Goal: Task Accomplishment & Management: Manage account settings

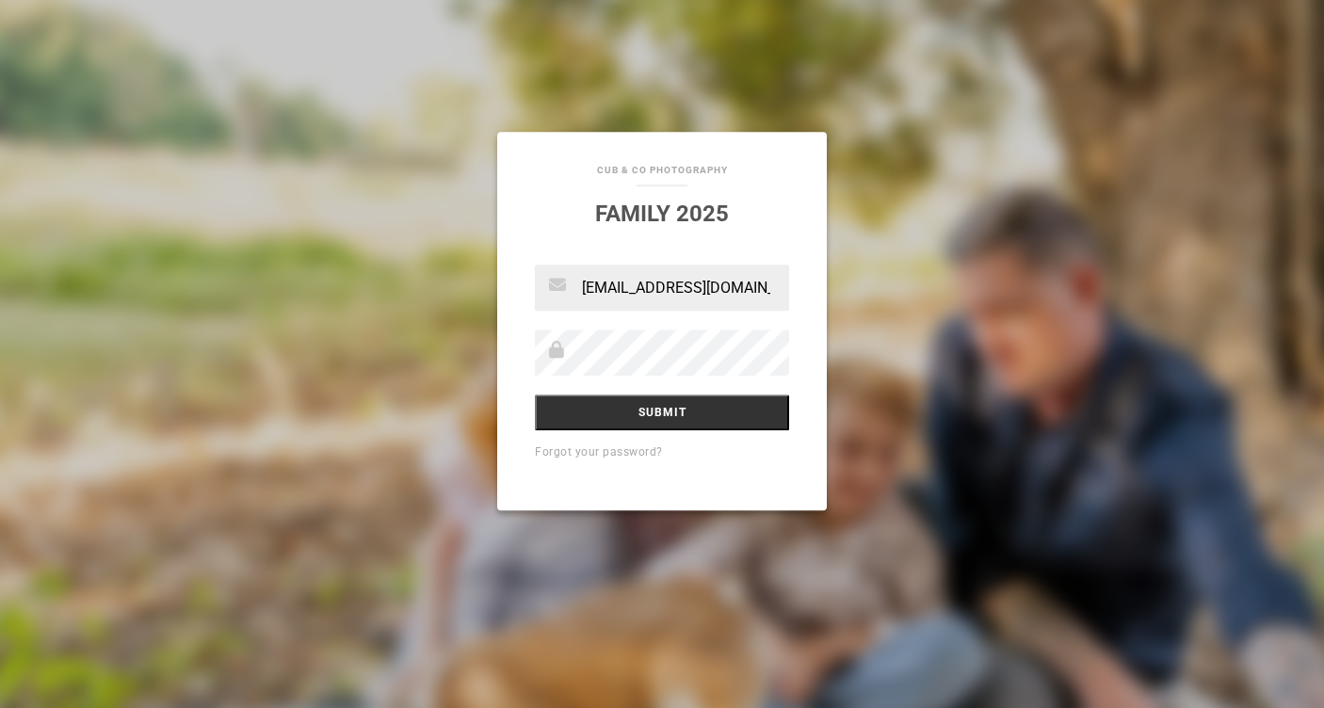
type input "[EMAIL_ADDRESS][DOMAIN_NAME]"
click at [662, 420] on input "Submit" at bounding box center [662, 413] width 254 height 36
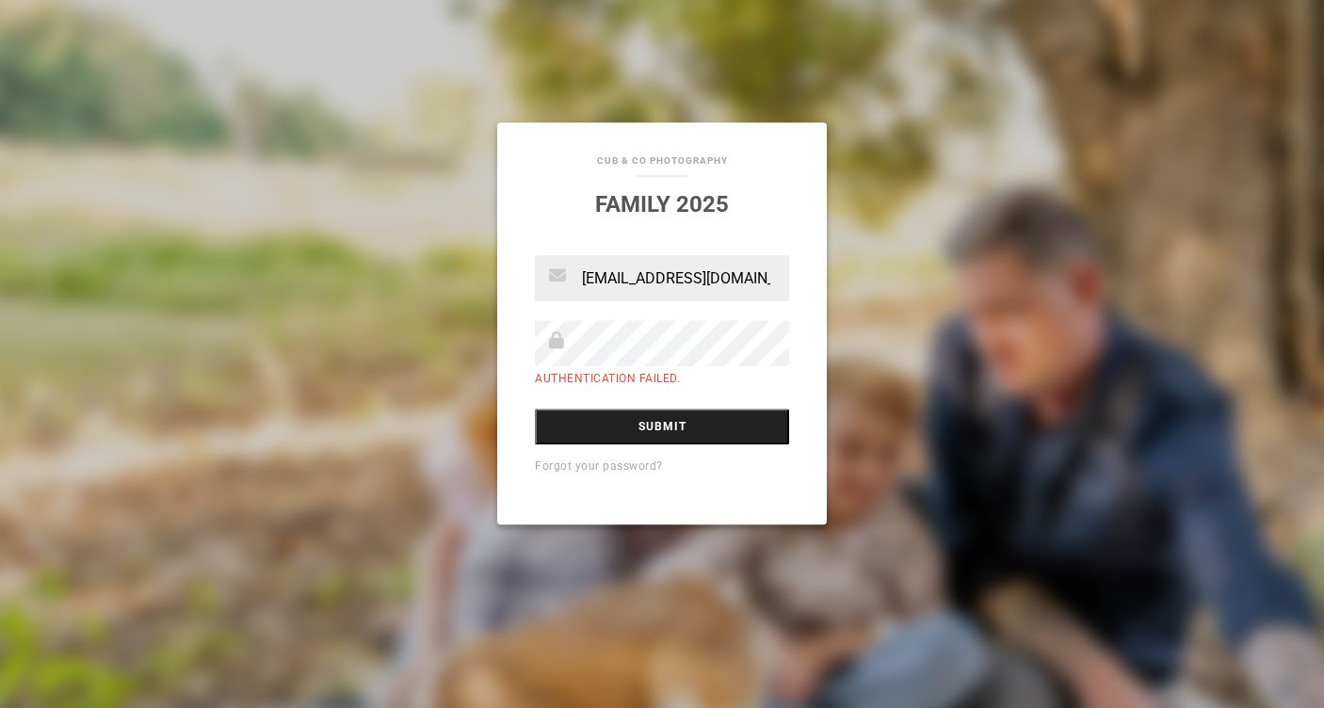
click at [695, 432] on input "Submit" at bounding box center [662, 427] width 254 height 36
click at [635, 464] on link "Forgot your password?" at bounding box center [599, 466] width 128 height 13
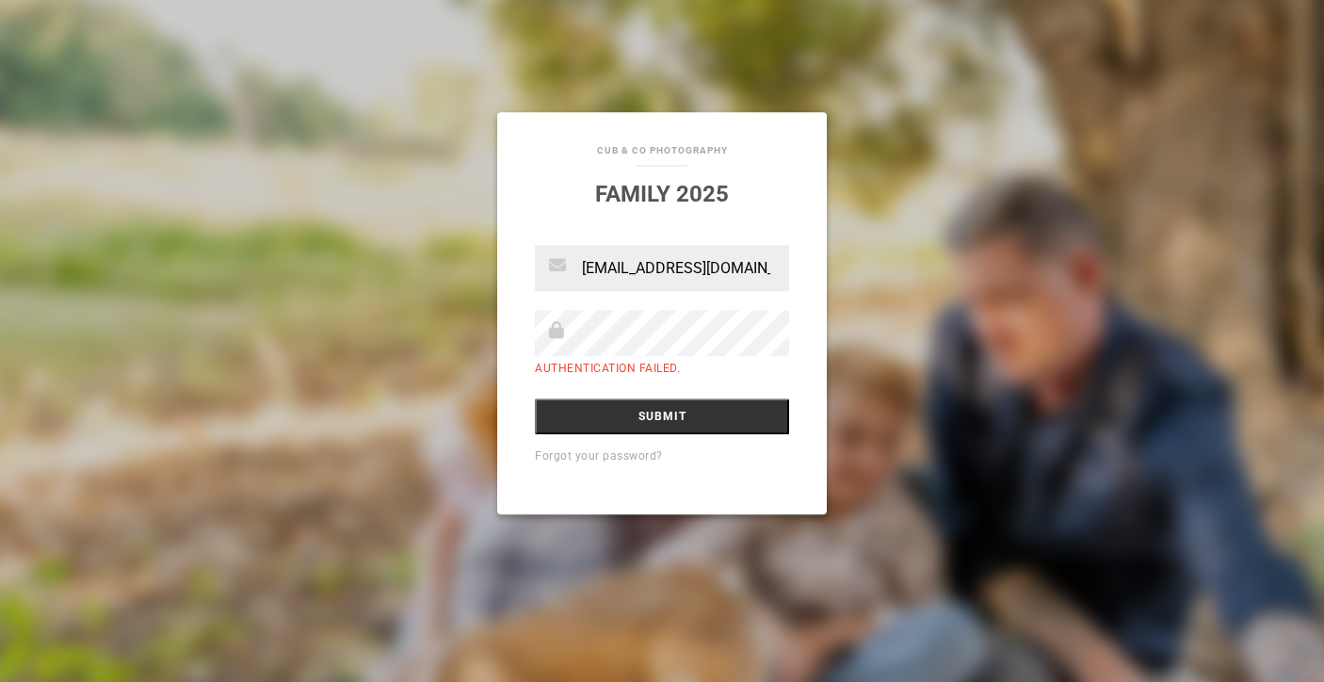
click at [662, 417] on input "Submit" at bounding box center [662, 416] width 254 height 36
click at [728, 420] on input "Submit" at bounding box center [662, 416] width 254 height 36
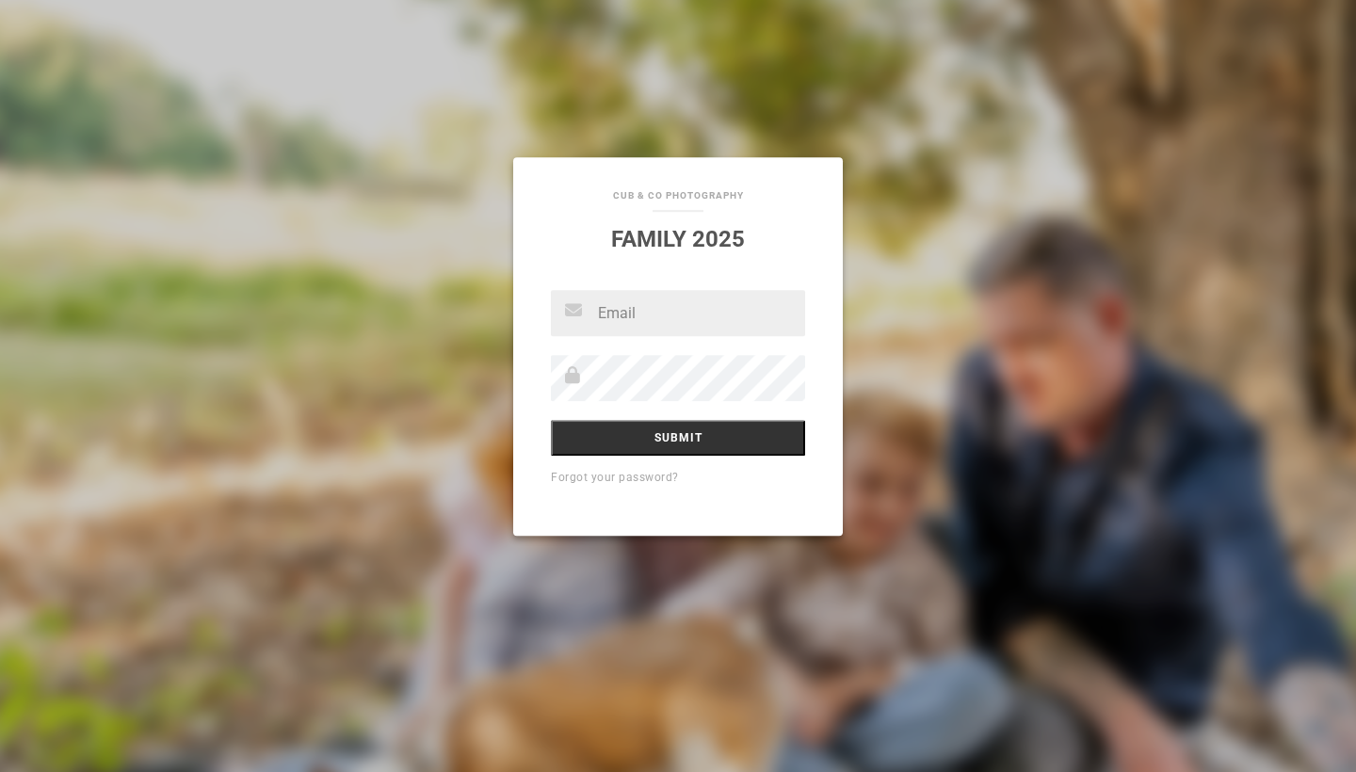
type input "[EMAIL_ADDRESS][DOMAIN_NAME]"
click at [720, 434] on input "Submit" at bounding box center [678, 438] width 254 height 36
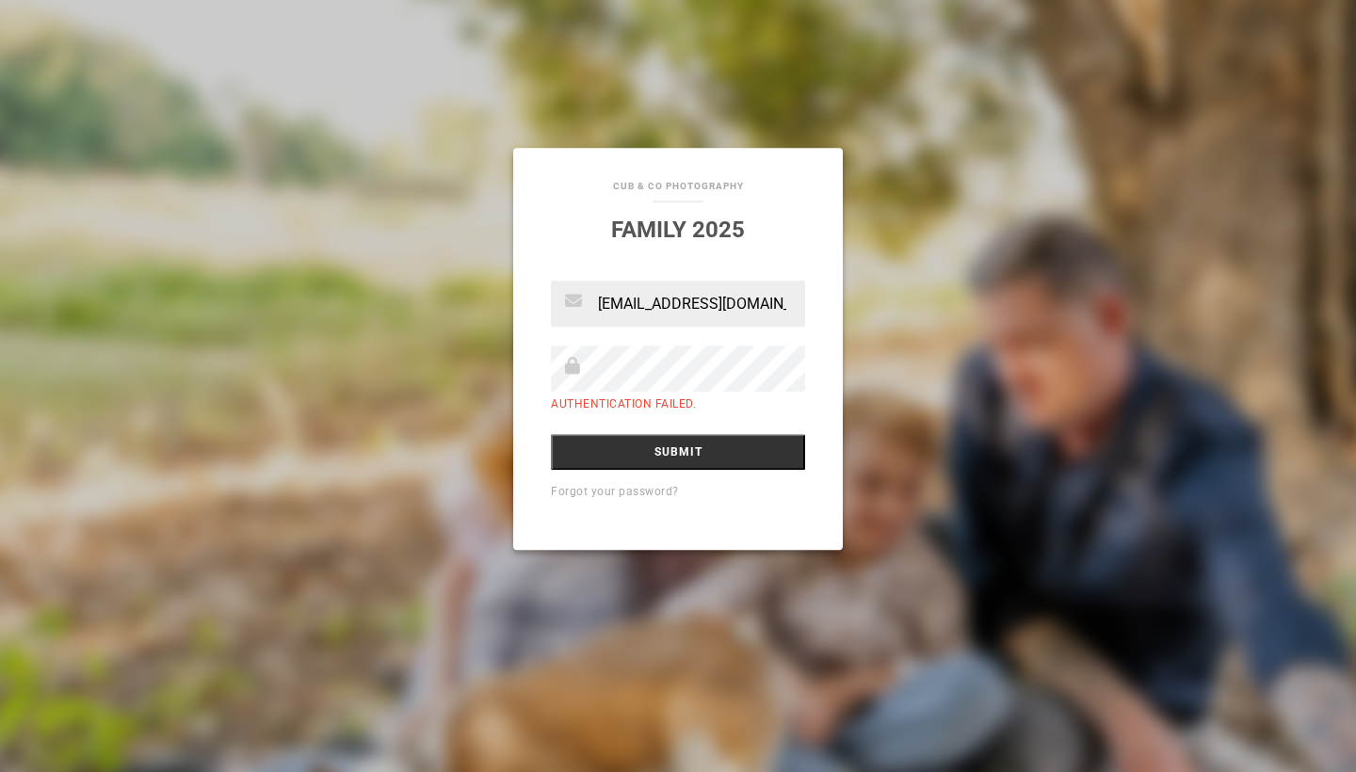
click at [737, 192] on div "Cub & Co Photography Family 2025" at bounding box center [678, 209] width 330 height 123
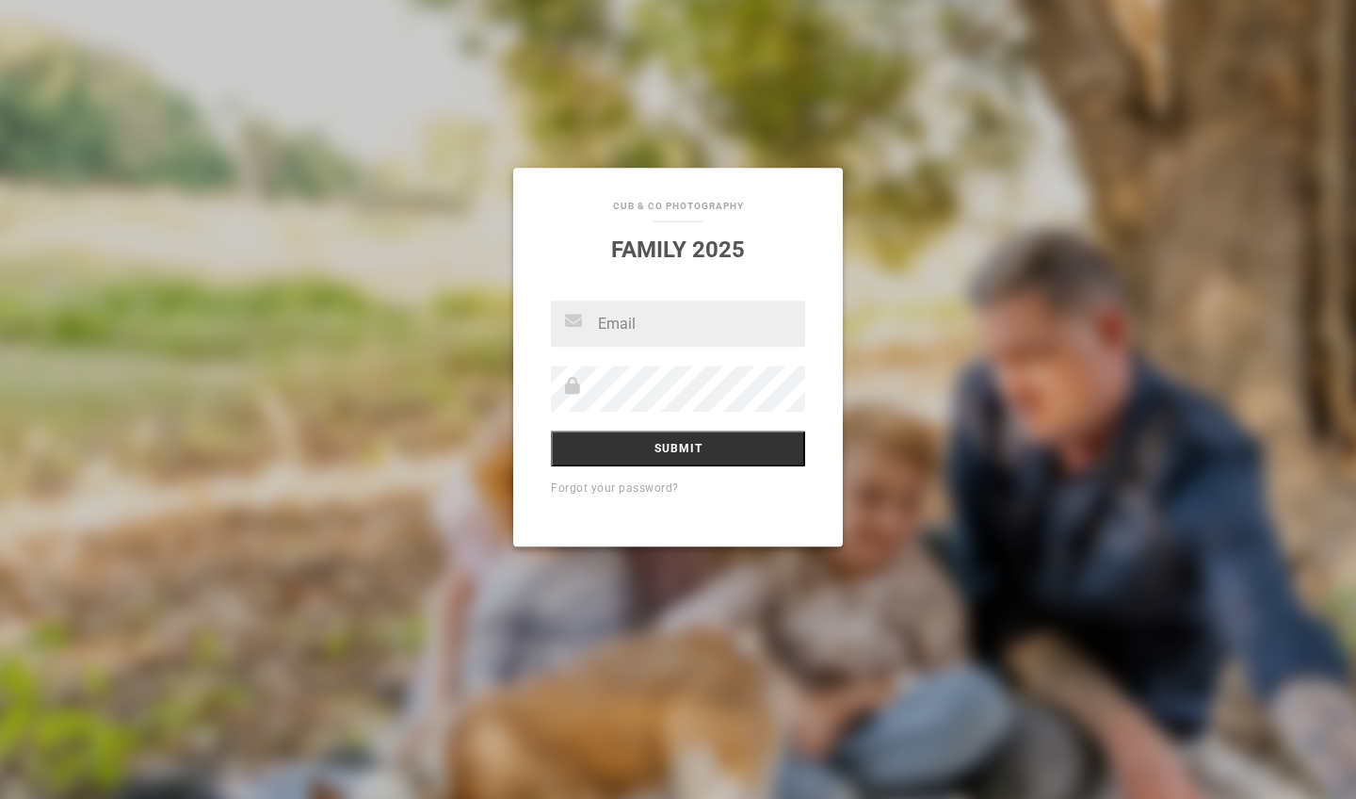
click at [777, 322] on input "text" at bounding box center [678, 323] width 254 height 46
